Goal: Navigation & Orientation: Find specific page/section

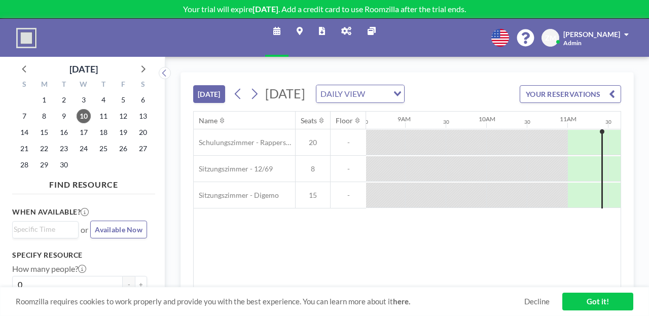
scroll to position [0, 693]
click at [341, 27] on icon at bounding box center [346, 31] width 10 height 8
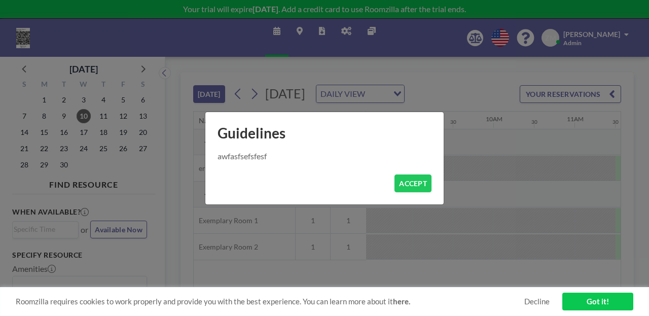
scroll to position [0, 726]
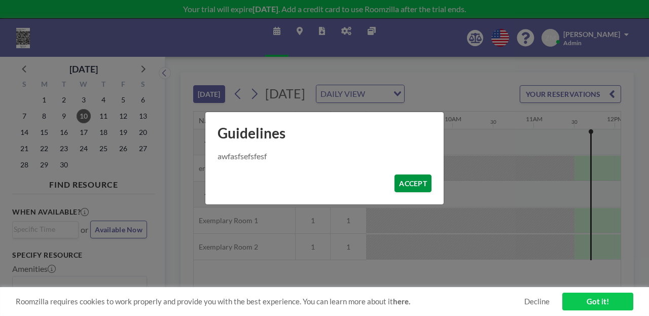
click at [399, 176] on button "ACCEPT" at bounding box center [413, 184] width 37 height 18
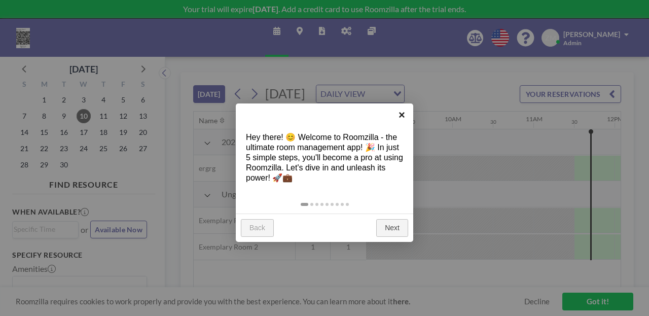
click at [402, 110] on link "×" at bounding box center [402, 115] width 23 height 23
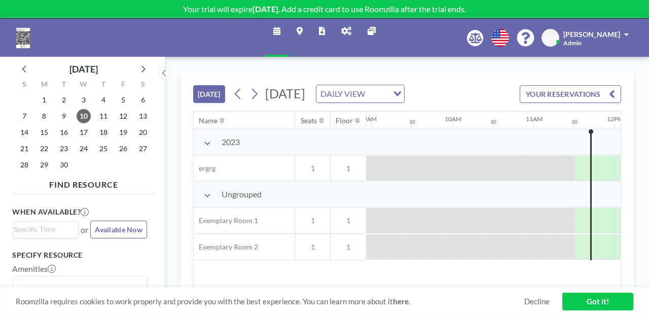
click at [344, 27] on icon at bounding box center [346, 31] width 10 height 8
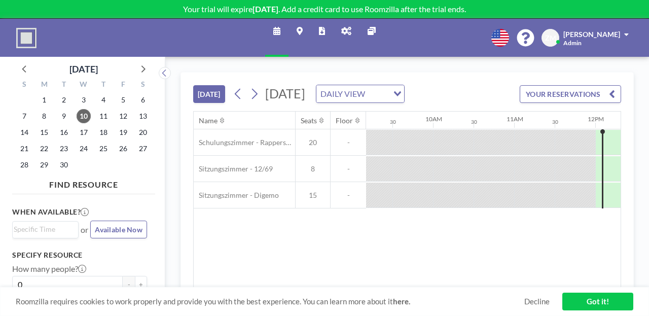
scroll to position [0, 759]
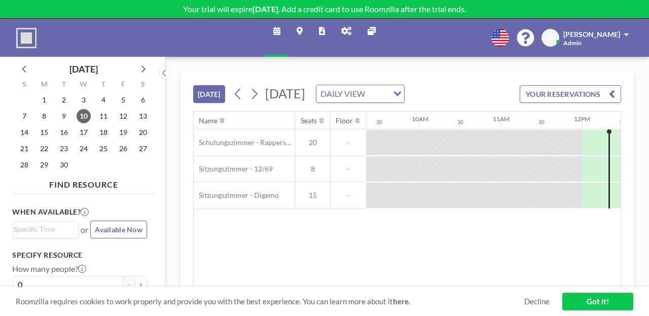
click at [331, 31] on link "Reports" at bounding box center [322, 38] width 22 height 38
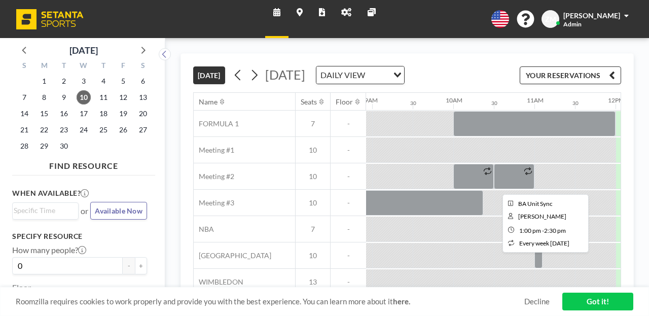
scroll to position [0, 720]
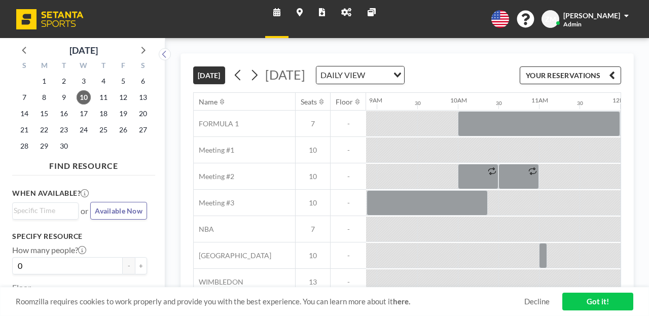
click at [346, 11] on icon at bounding box center [346, 12] width 10 height 8
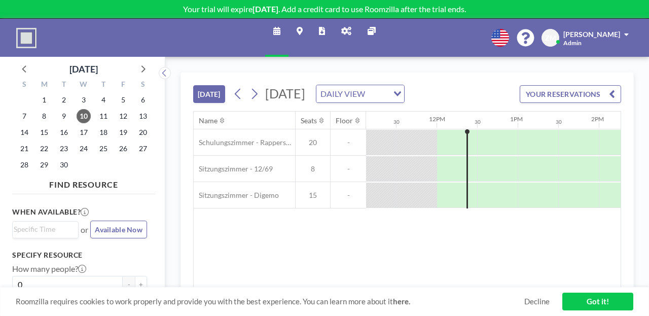
scroll to position [0, 1063]
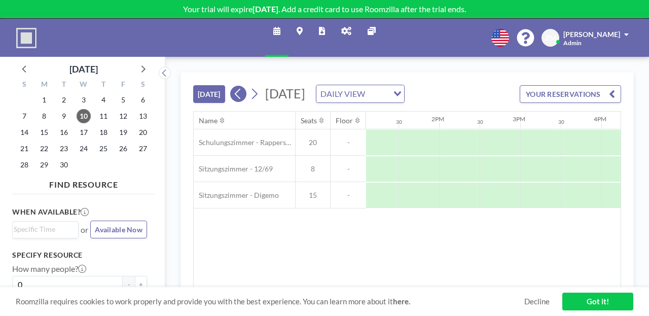
click at [233, 86] on icon at bounding box center [238, 93] width 10 height 15
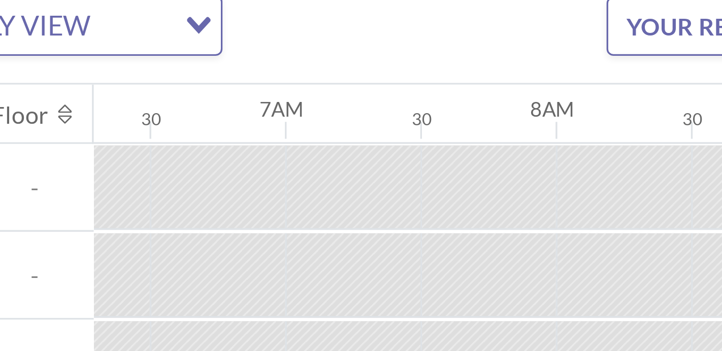
scroll to position [0, 514]
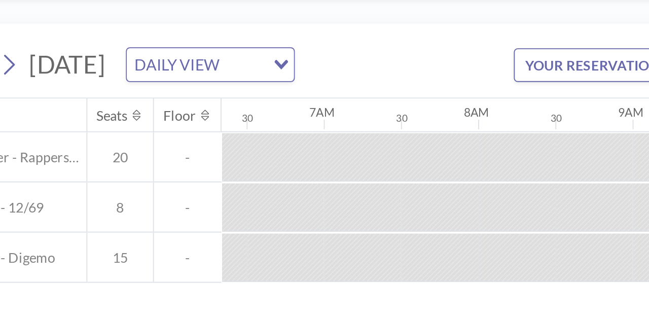
click at [467, 172] on div "Name Seats Floor 12AM 30 1AM 30 2AM 30 3AM 30 4AM 30 5AM 30 6AM 30 7AM 30 8AM 3…" at bounding box center [407, 200] width 427 height 176
click at [434, 205] on div "Name Seats Floor 12AM 30 1AM 30 2AM 30 3AM 30 4AM 30 5AM 30 6AM 30 7AM 30 8AM 3…" at bounding box center [407, 200] width 427 height 176
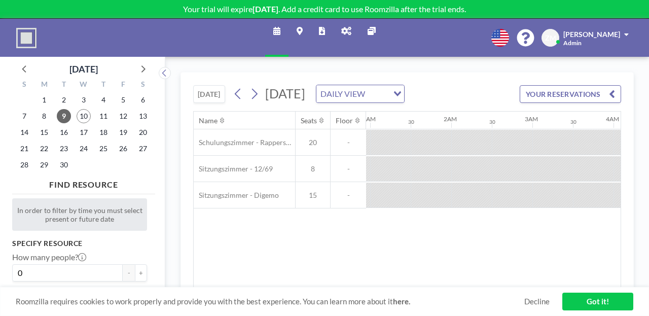
scroll to position [0, 76]
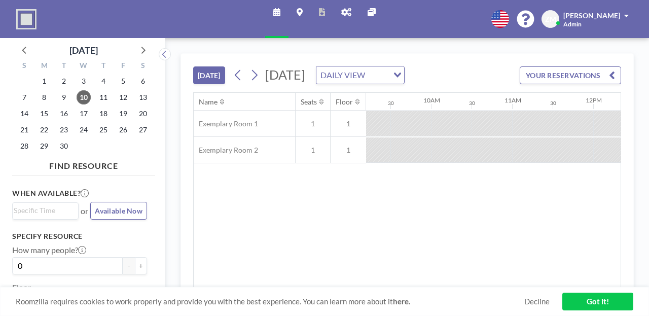
scroll to position [0, 792]
click at [341, 10] on icon at bounding box center [346, 12] width 10 height 8
click at [341, 8] on icon at bounding box center [346, 12] width 10 height 8
